Goal: Task Accomplishment & Management: Manage account settings

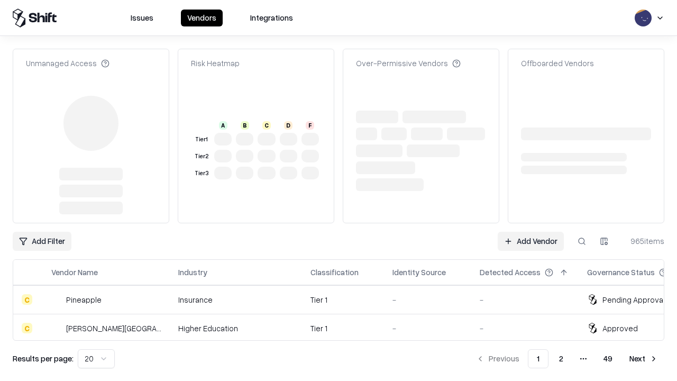
click at [531, 232] on link "Add Vendor" at bounding box center [531, 241] width 66 height 19
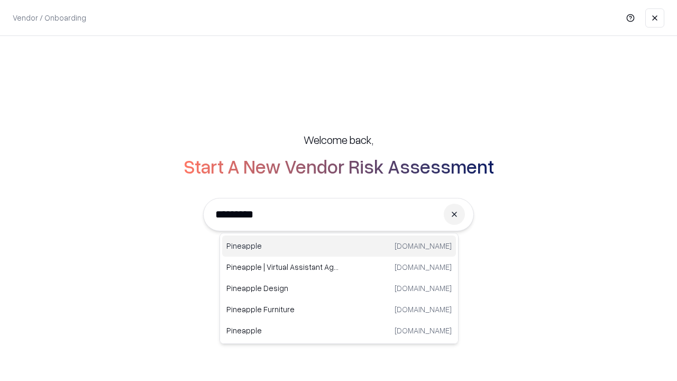
click at [339, 246] on div "Pineapple [DOMAIN_NAME]" at bounding box center [339, 245] width 234 height 21
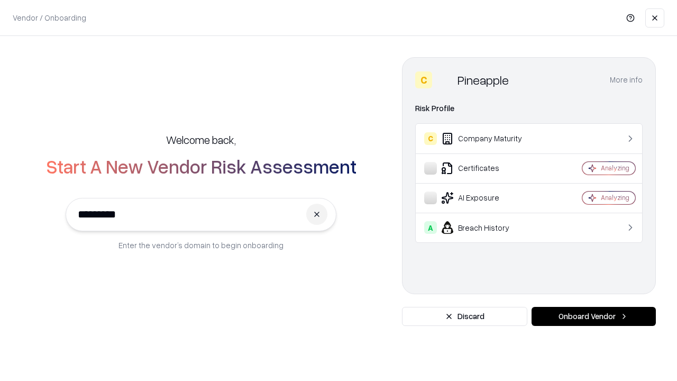
type input "*********"
click at [594, 316] on button "Onboard Vendor" at bounding box center [594, 316] width 124 height 19
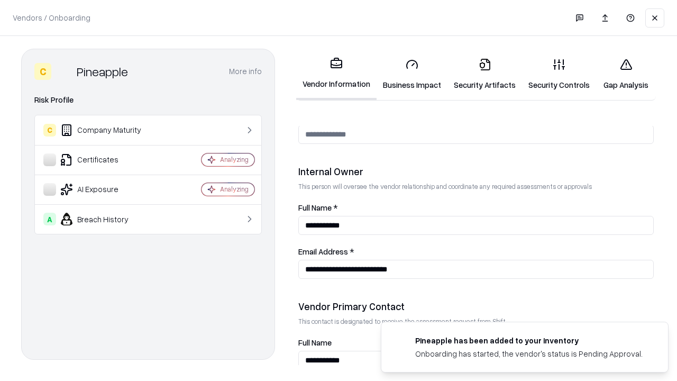
scroll to position [548, 0]
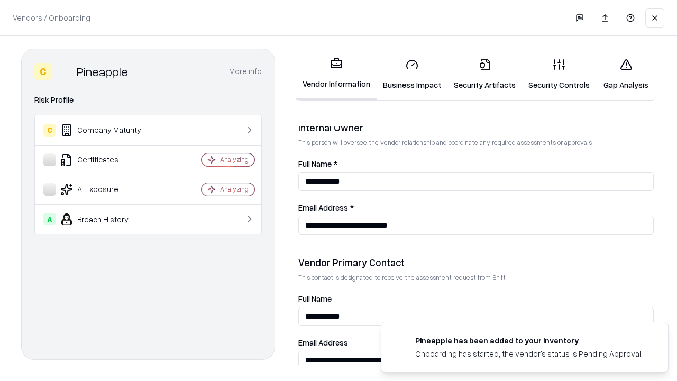
click at [412, 74] on link "Business Impact" at bounding box center [412, 74] width 71 height 49
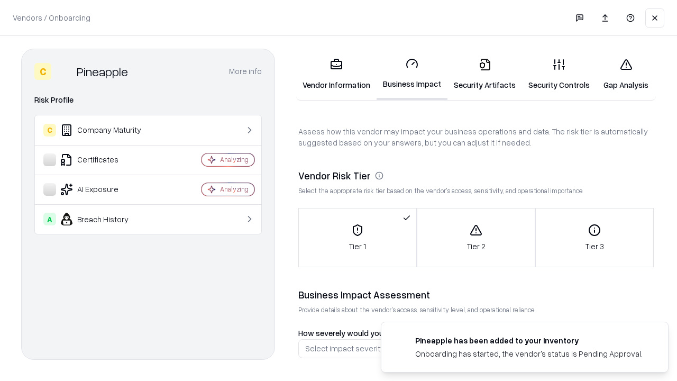
click at [626, 74] on link "Gap Analysis" at bounding box center [626, 74] width 60 height 49
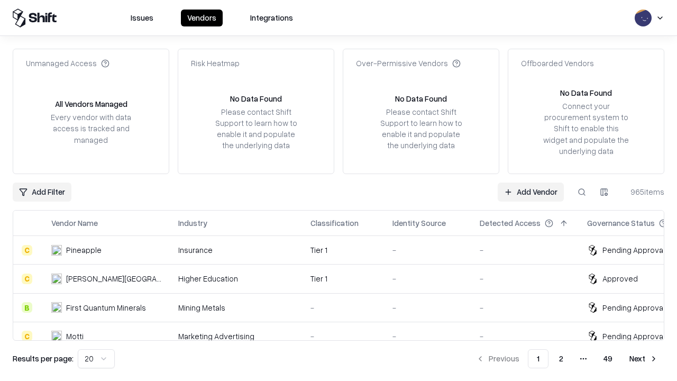
click at [531, 192] on link "Add Vendor" at bounding box center [531, 192] width 66 height 19
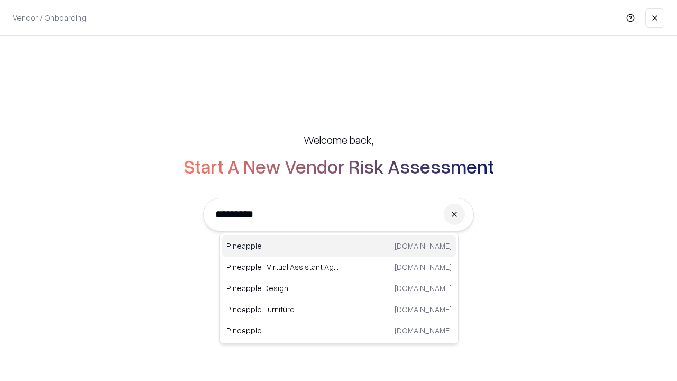
click at [339, 246] on div "Pineapple [DOMAIN_NAME]" at bounding box center [339, 245] width 234 height 21
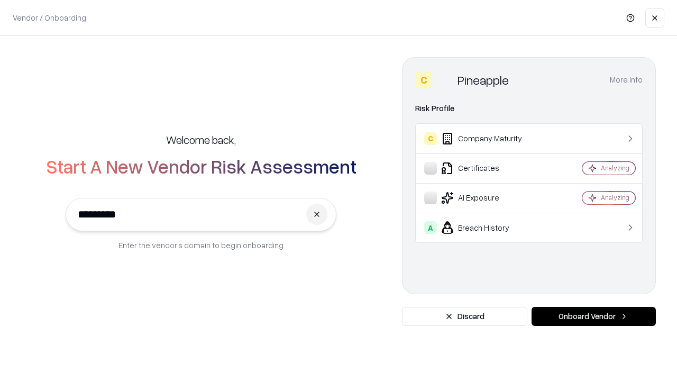
type input "*********"
click at [594, 316] on button "Onboard Vendor" at bounding box center [594, 316] width 124 height 19
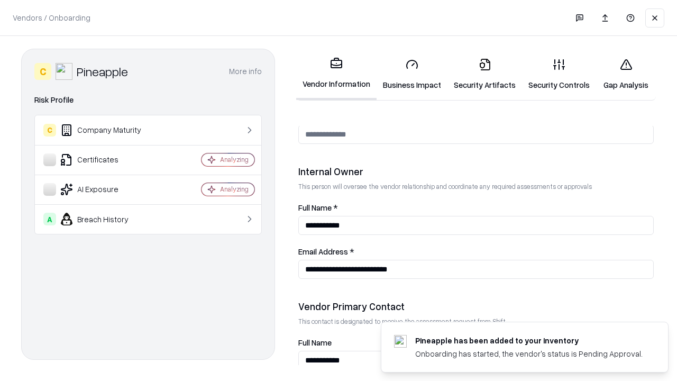
scroll to position [548, 0]
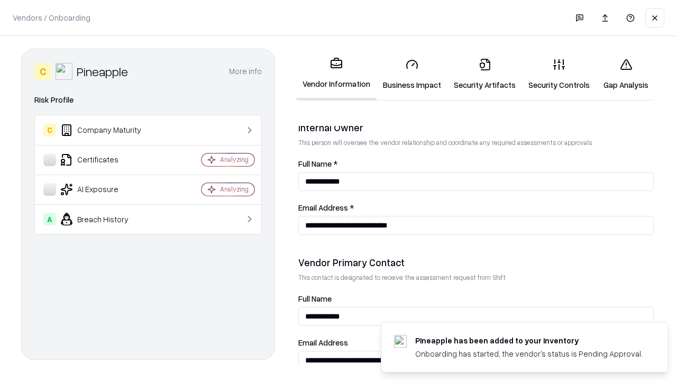
click at [626, 74] on link "Gap Analysis" at bounding box center [626, 74] width 60 height 49
